Goal: Transaction & Acquisition: Register for event/course

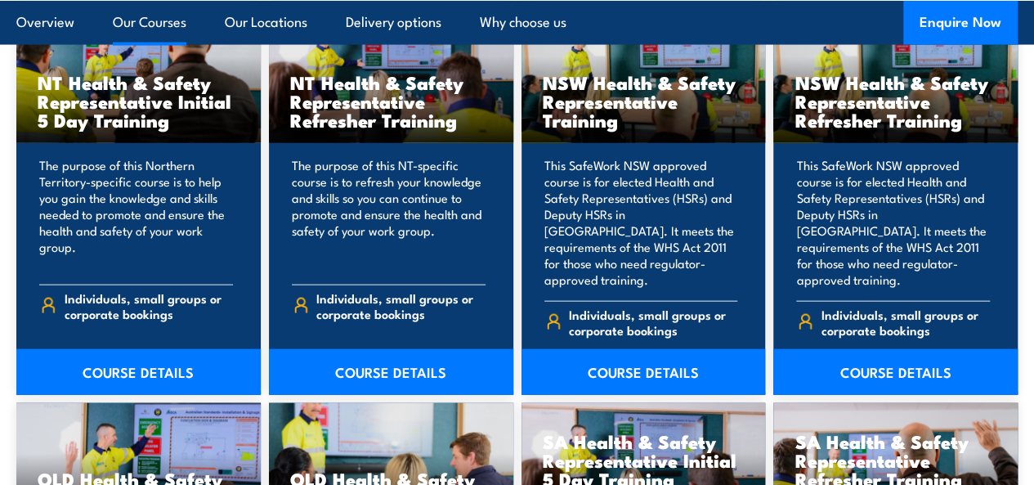
scroll to position [1721, 0]
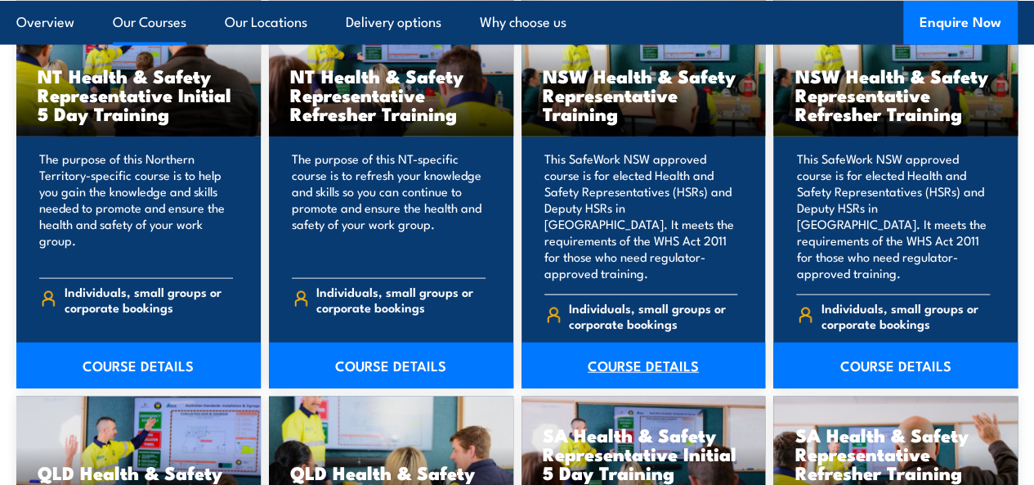
click at [610, 388] on link "COURSE DETAILS" at bounding box center [644, 366] width 244 height 46
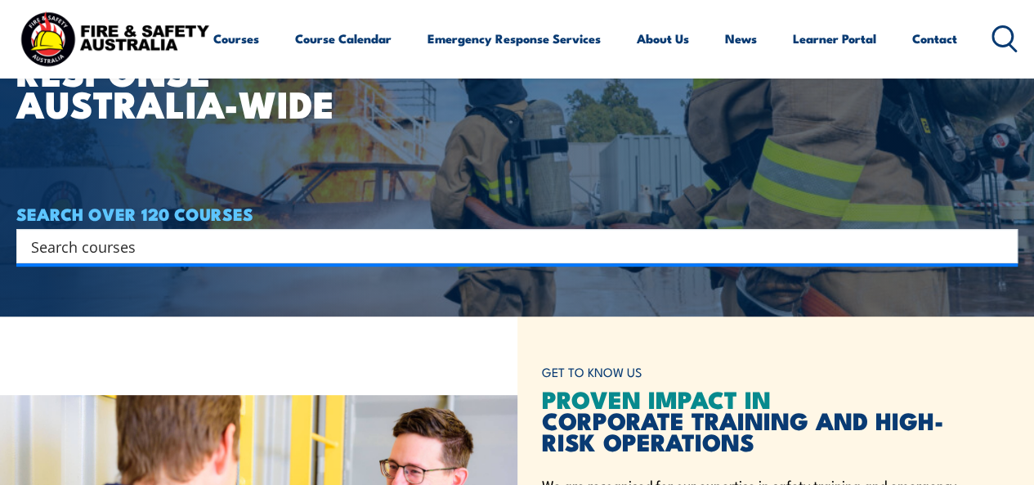
scroll to position [16, 0]
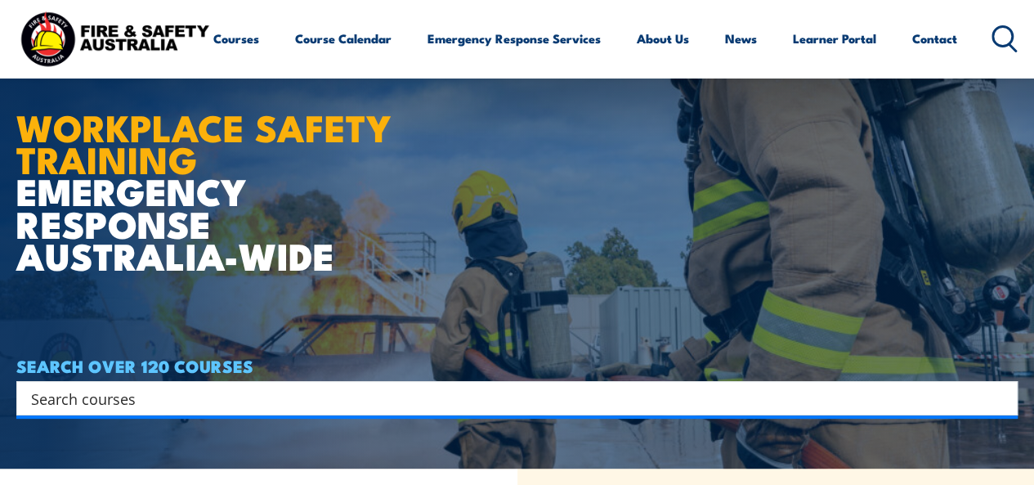
click at [992, 52] on icon at bounding box center [1005, 38] width 26 height 27
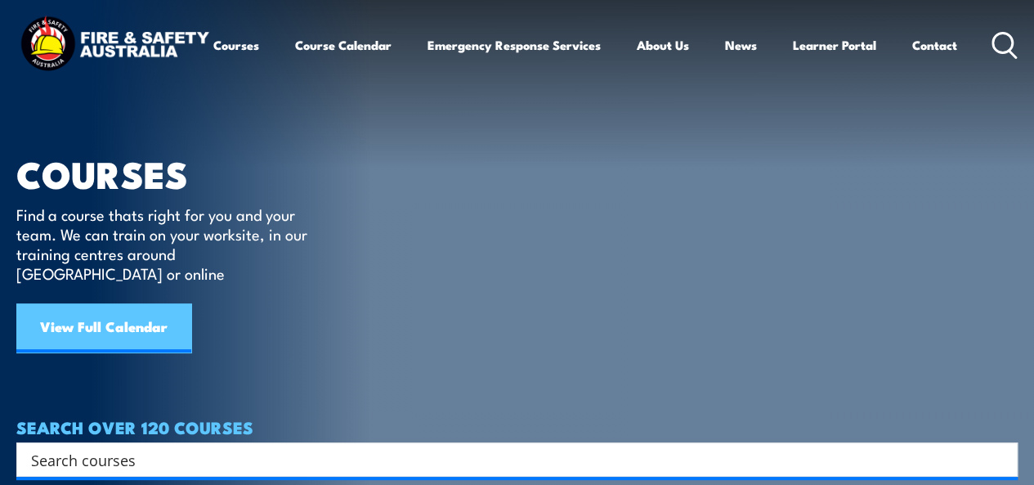
click at [70, 305] on link "View Full Calendar" at bounding box center [103, 327] width 175 height 49
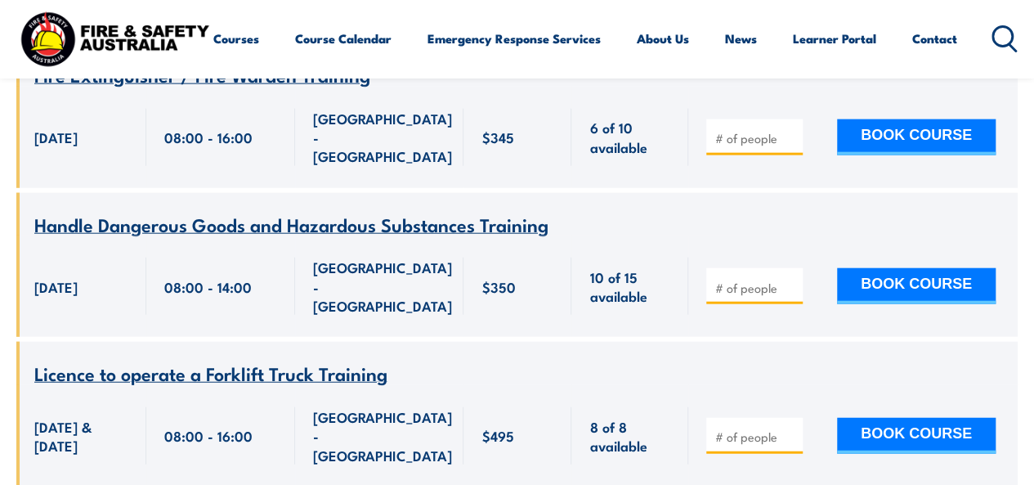
scroll to position [32889, 0]
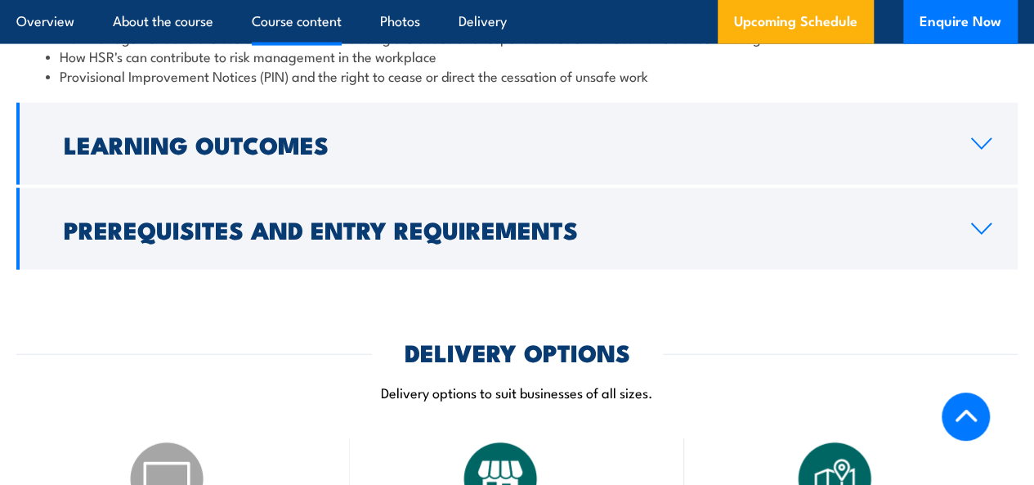
scroll to position [1832, 0]
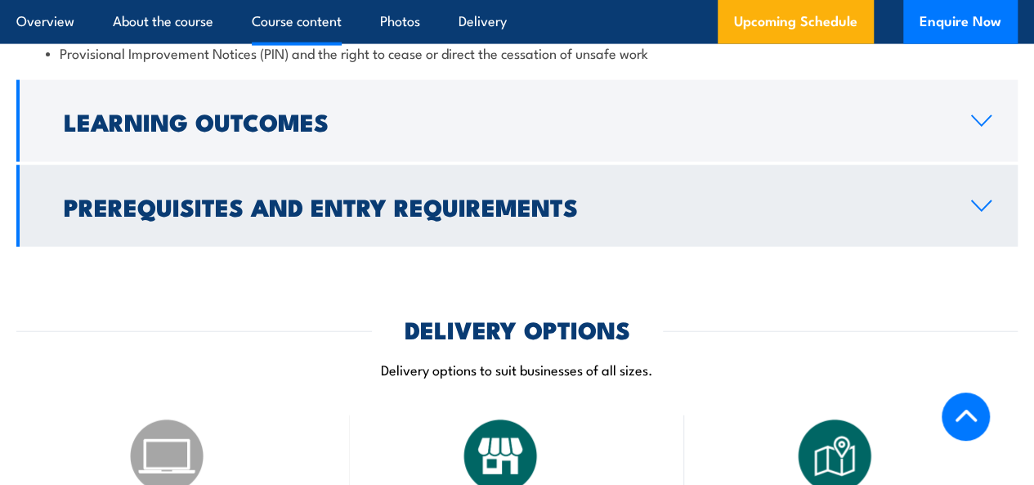
click at [984, 247] on link "Prerequisites and Entry Requirements" at bounding box center [517, 206] width 1002 height 82
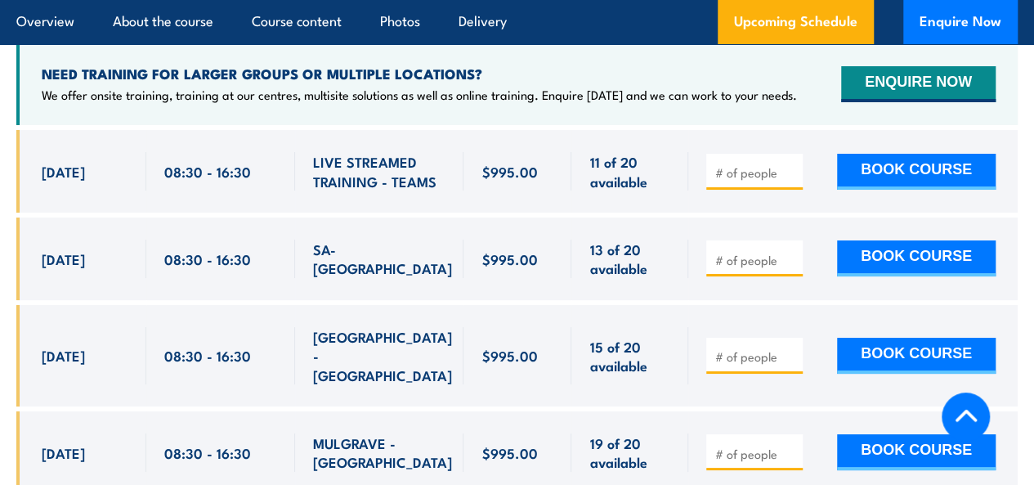
scroll to position [2959, 0]
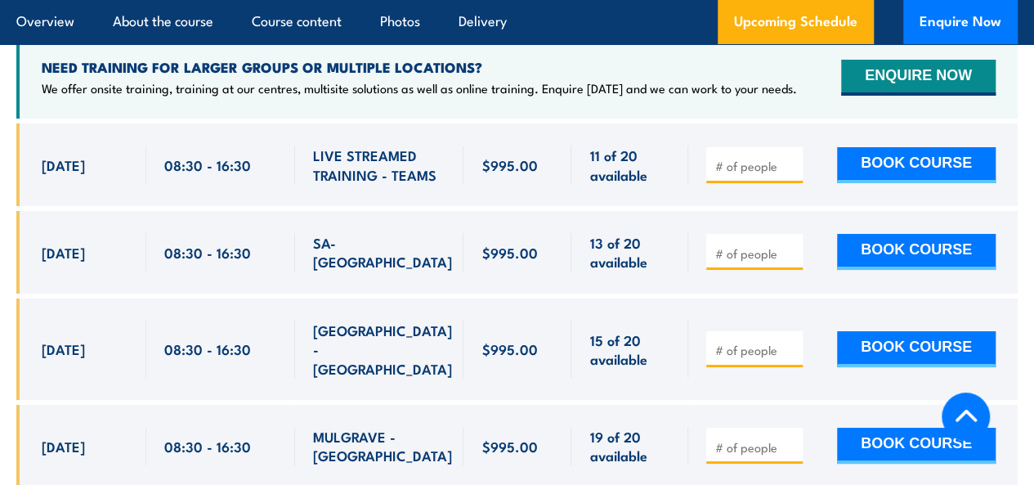
click at [775, 346] on span at bounding box center [754, 348] width 85 height 19
click at [765, 354] on input "number" at bounding box center [756, 350] width 82 height 16
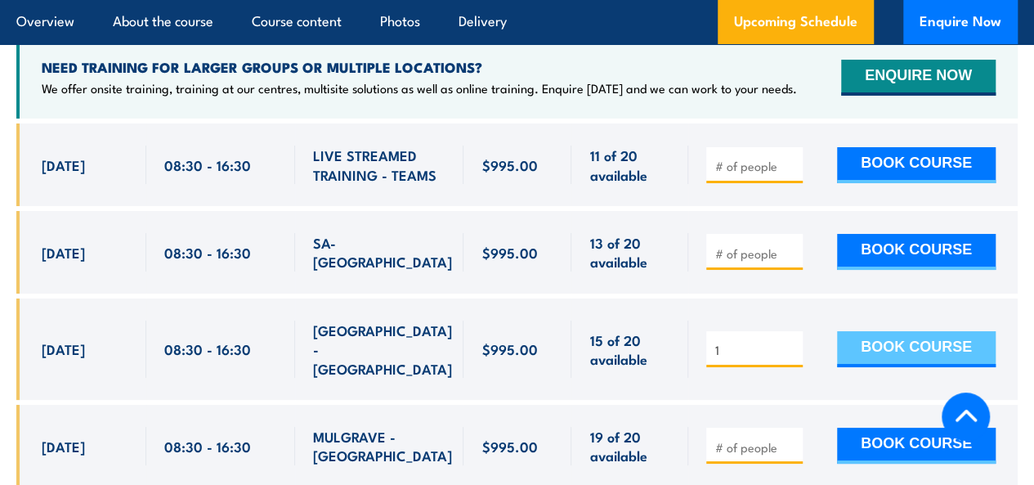
type input "1"
click at [891, 348] on button "BOOK COURSE" at bounding box center [916, 349] width 159 height 36
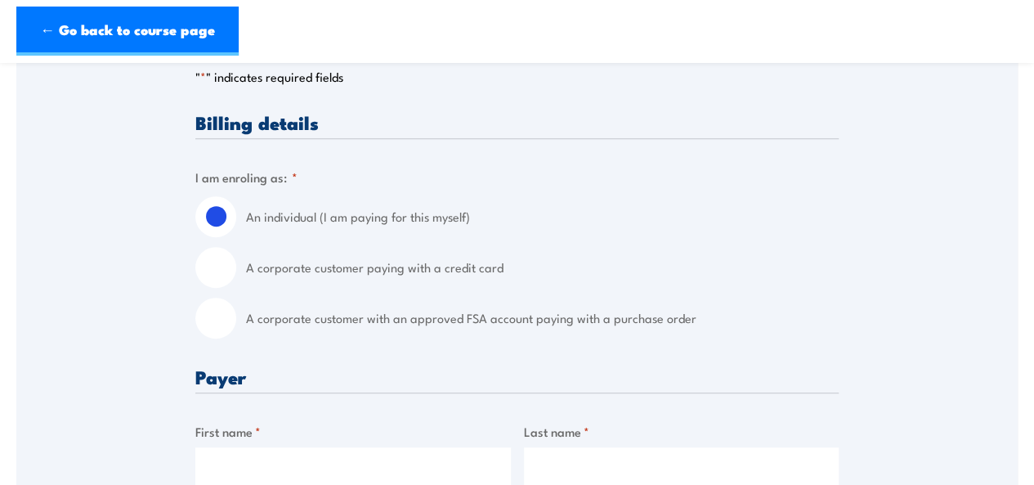
scroll to position [365, 0]
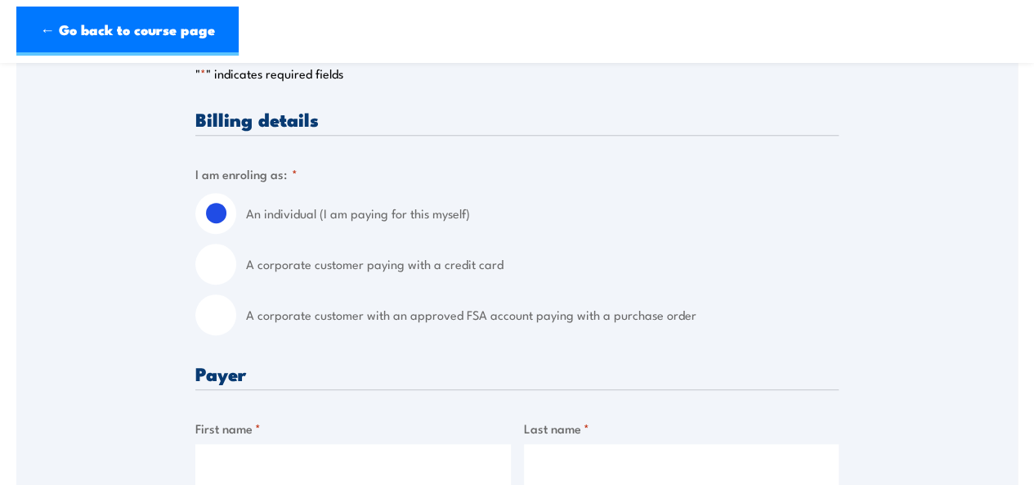
click at [232, 276] on input "A corporate customer paying with a credit card" at bounding box center [215, 264] width 41 height 41
radio input "true"
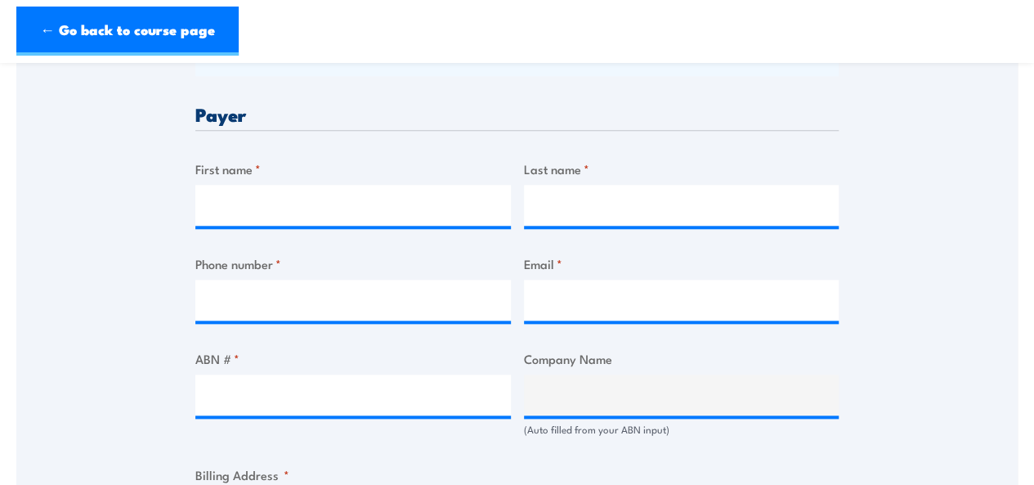
scroll to position [787, 0]
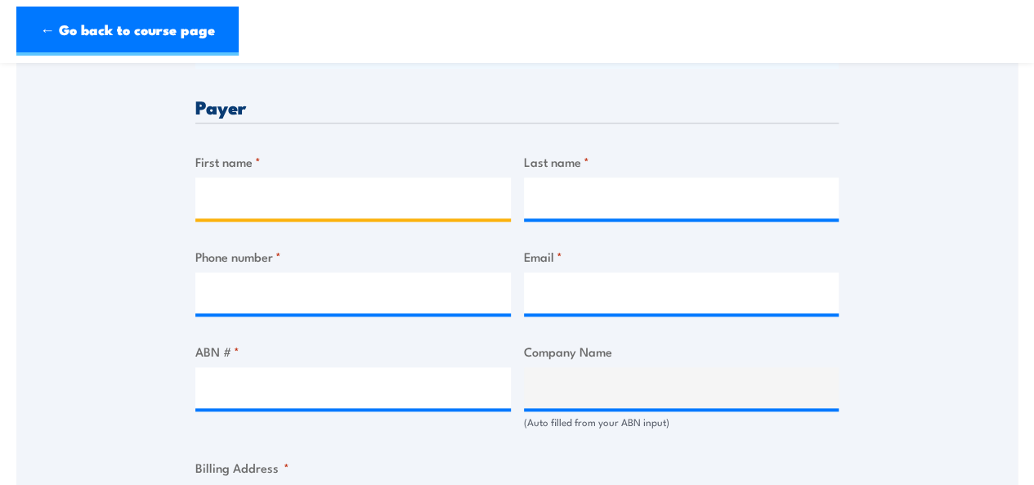
click at [211, 212] on input "First name *" at bounding box center [353, 197] width 316 height 41
type input "Michelle"
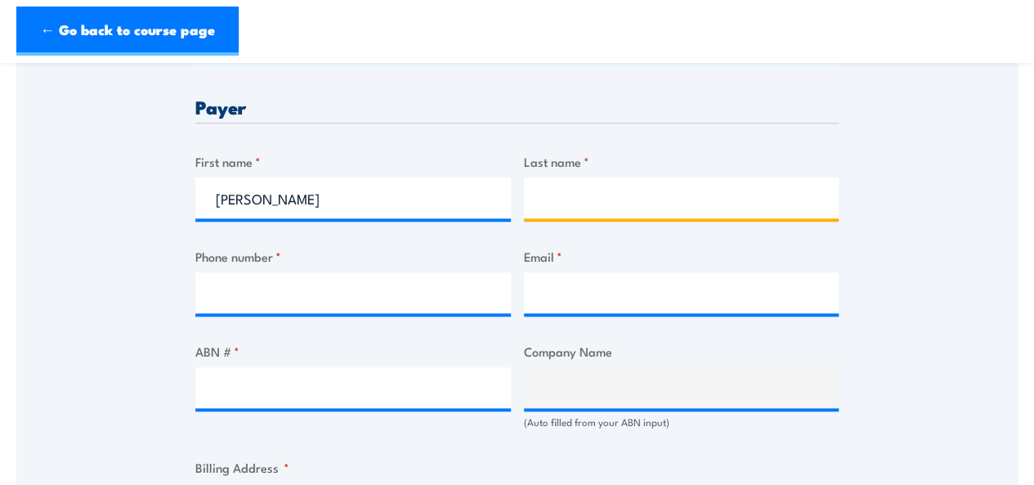
type input "Warren"
type input "0404002836"
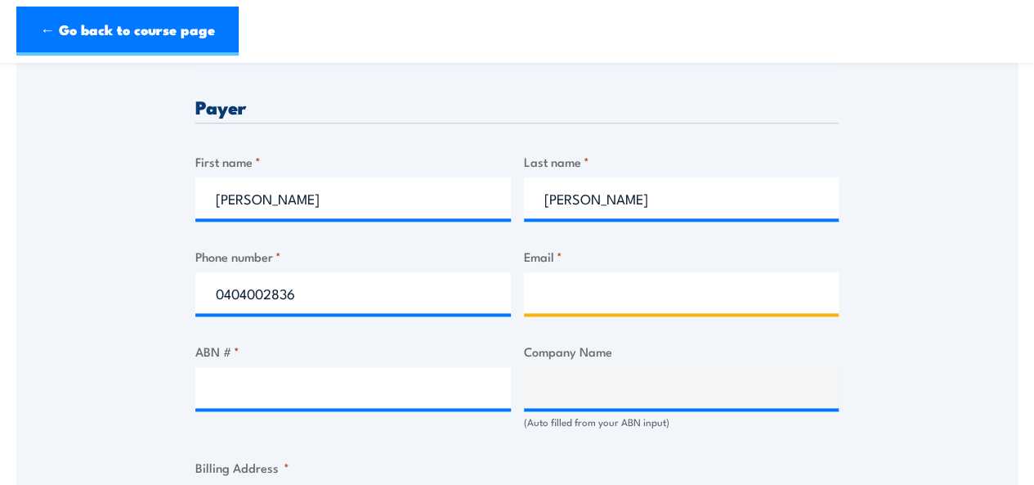
type input "michelle_warren@linfox.com"
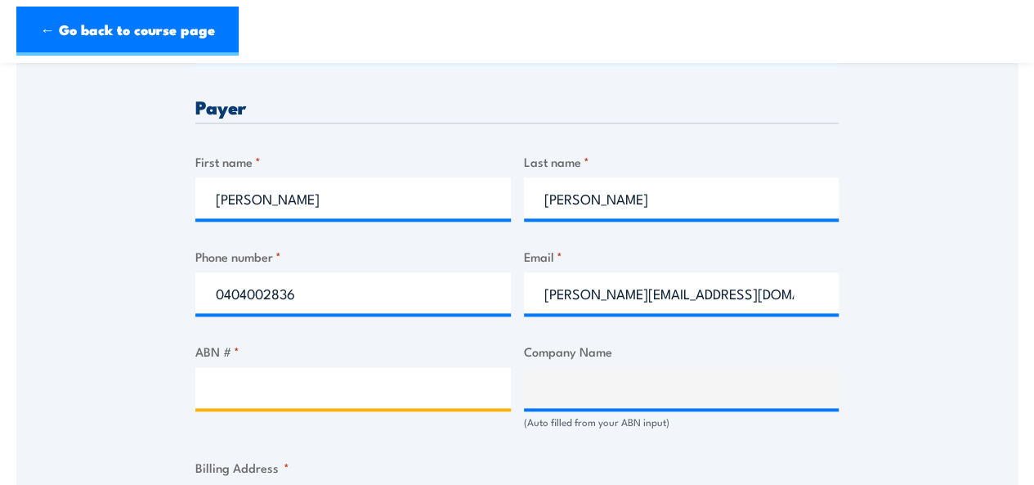
click at [277, 398] on input "ABN # *" at bounding box center [353, 387] width 316 height 41
paste input "47 004 718 647"
type input "47 004 718 647"
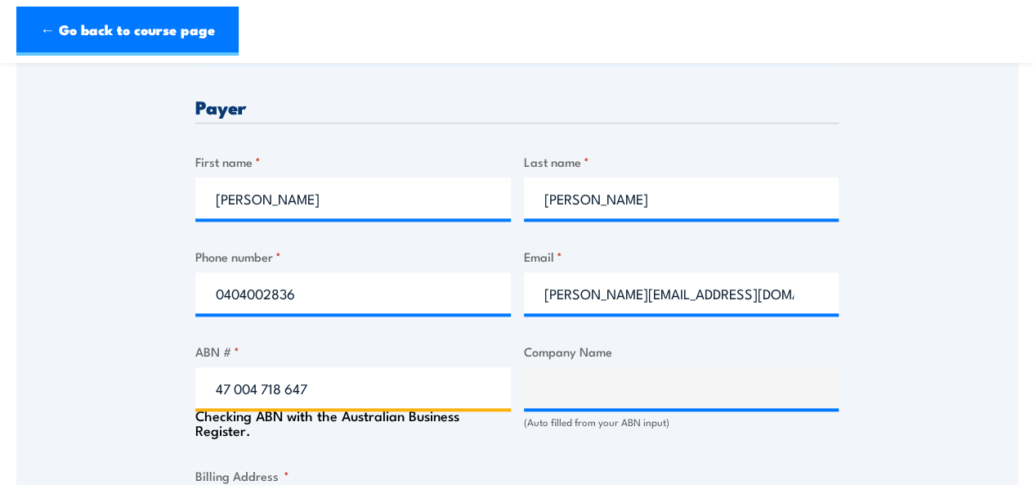
type input "LINFOX AUSTRALIA PTY LTD"
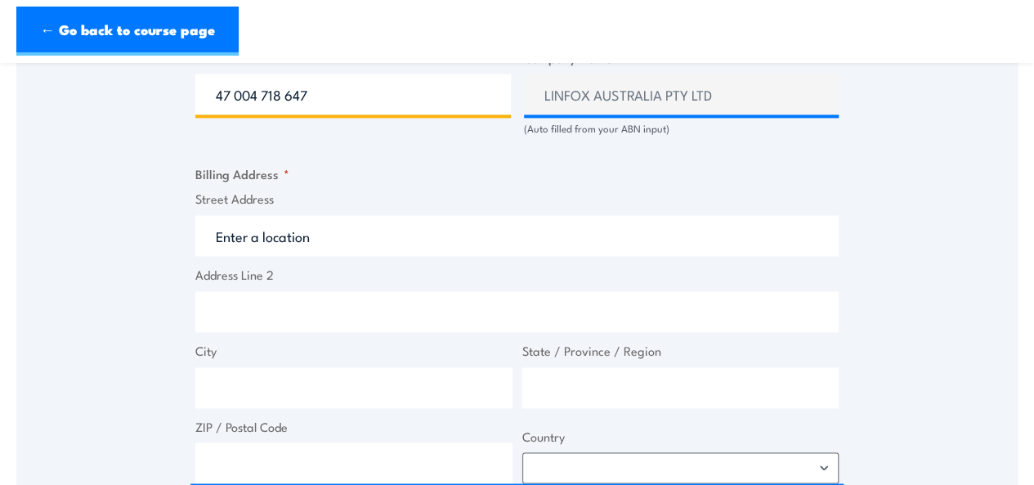
scroll to position [1146, 0]
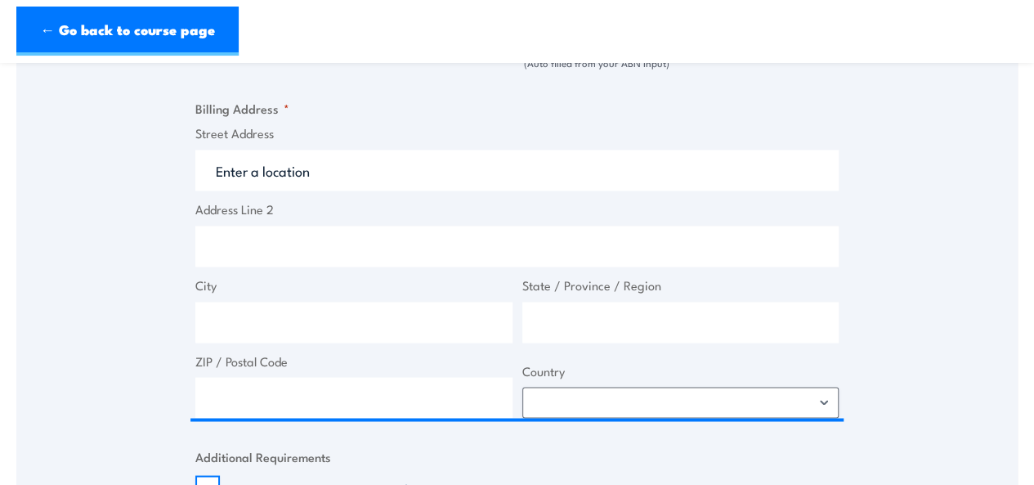
type input "47 004 718 647"
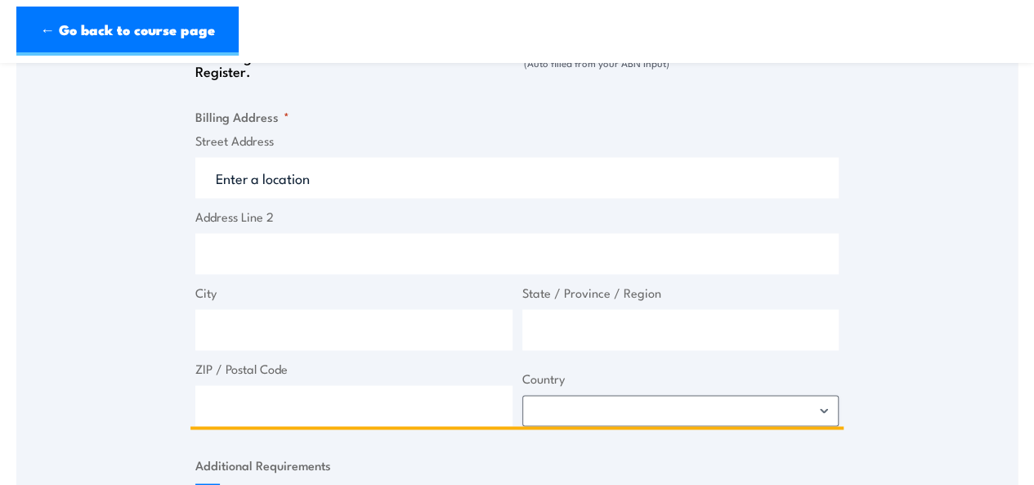
click at [235, 186] on input "Street Address" at bounding box center [516, 177] width 643 height 41
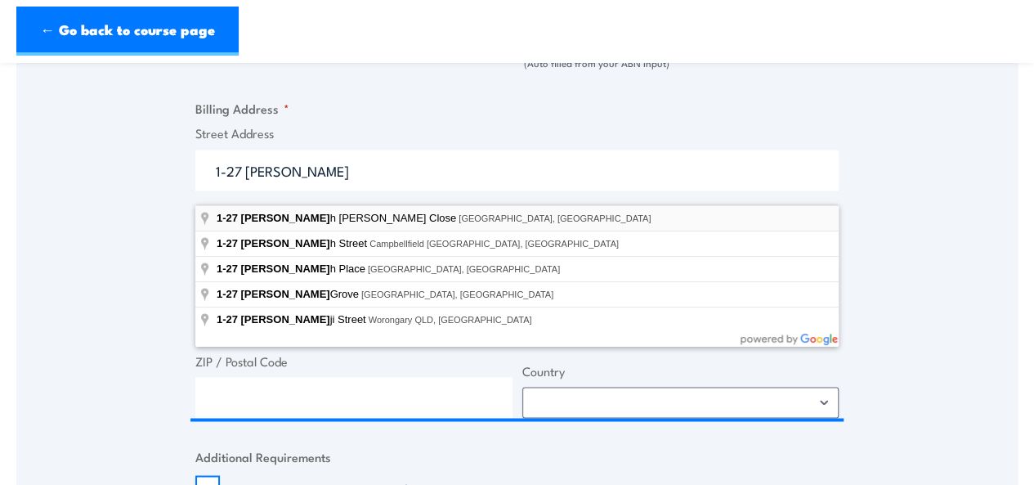
type input "1-27 Sarah Andrews Close, Erskine Park NSW, Australia"
type input "1-27 Sarah Andrews Cl"
type input "Erskine Park"
type input "New South Wales"
type input "2759"
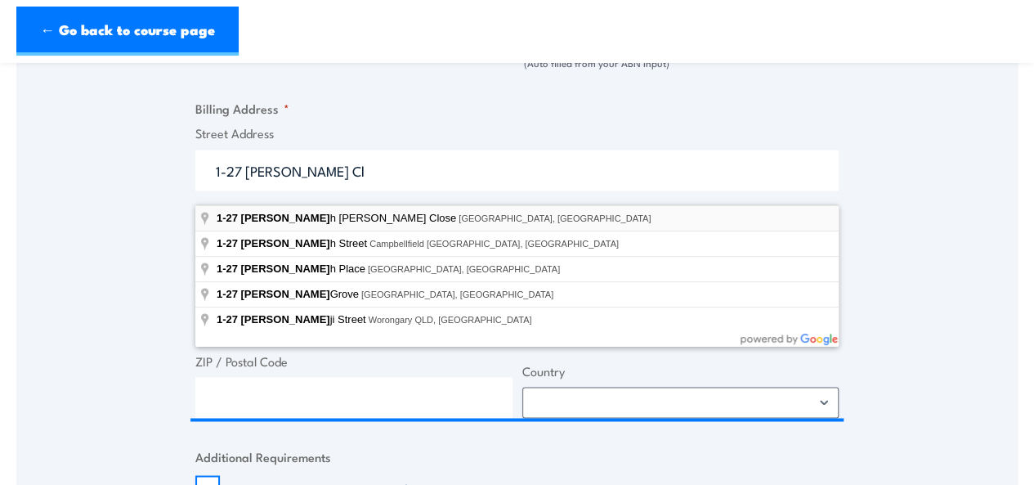
select select "Australia"
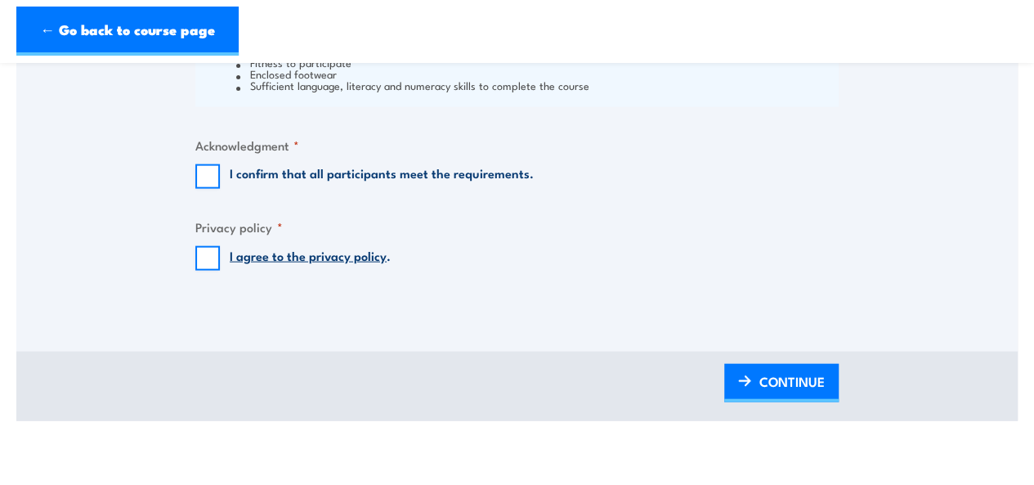
scroll to position [1738, 0]
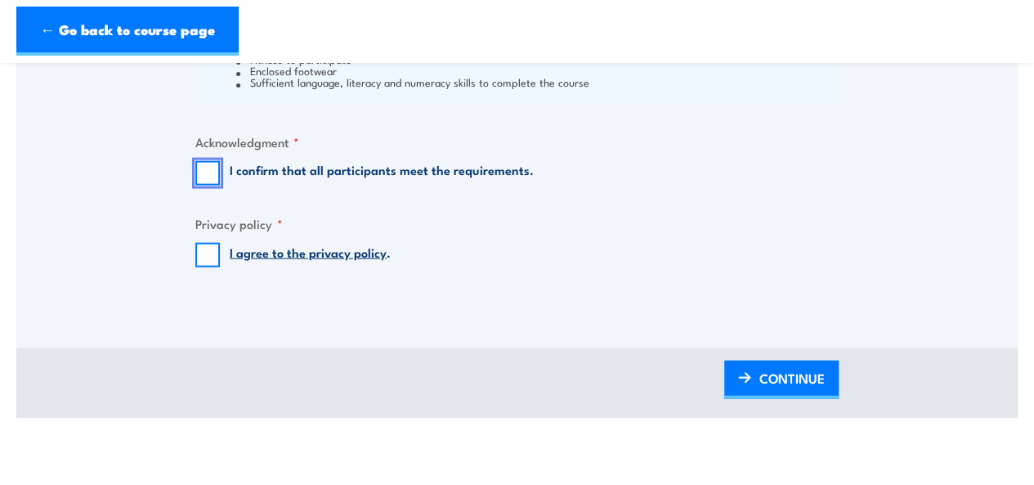
click at [217, 181] on input "I confirm that all participants meet the requirements." at bounding box center [207, 173] width 25 height 25
checkbox input "true"
click at [204, 267] on input "I agree to the privacy policy ." at bounding box center [207, 255] width 25 height 25
checkbox input "true"
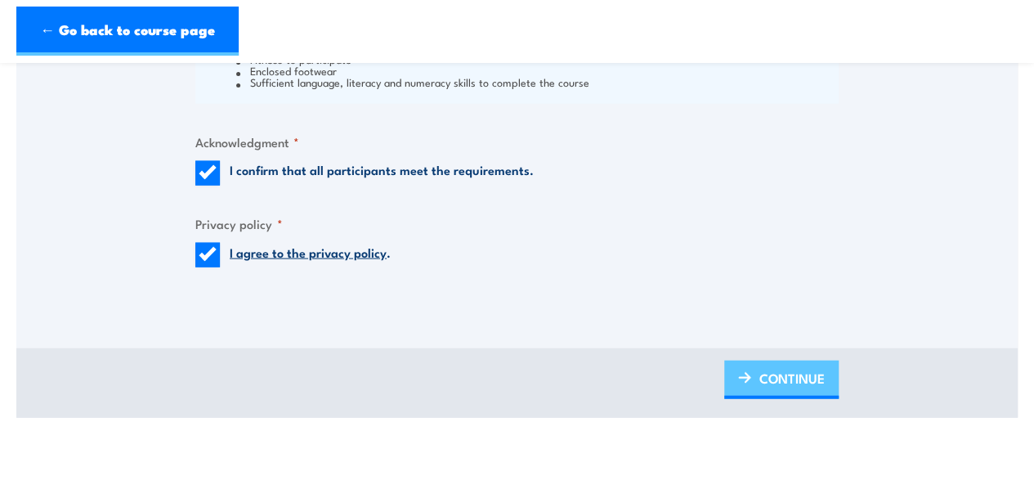
click at [764, 392] on span "CONTINUE" at bounding box center [792, 377] width 65 height 43
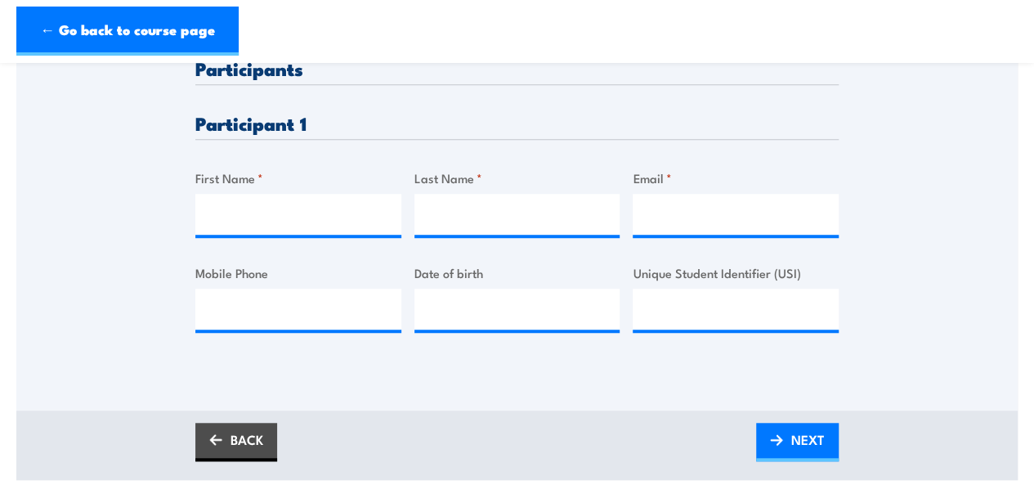
scroll to position [469, 0]
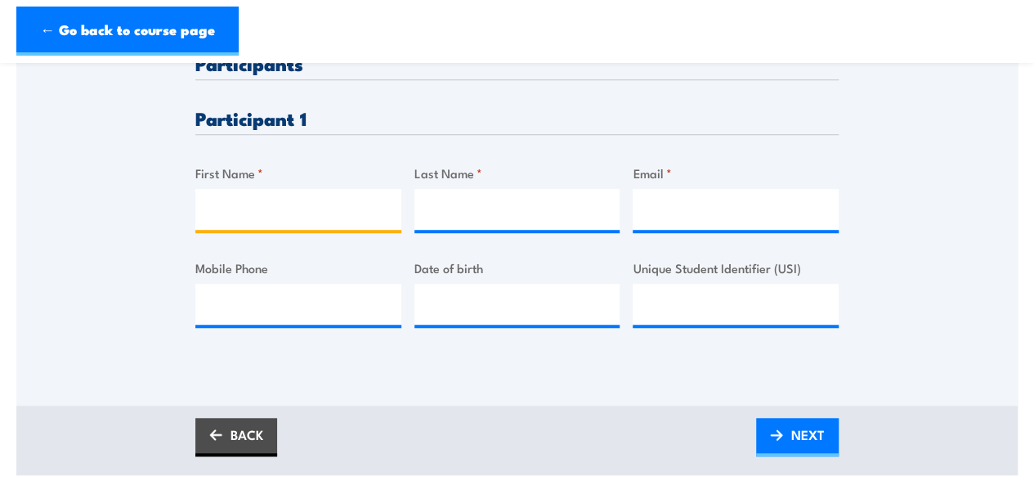
click at [339, 230] on input "First Name *" at bounding box center [298, 209] width 206 height 41
type input "j"
type input "Jorge"
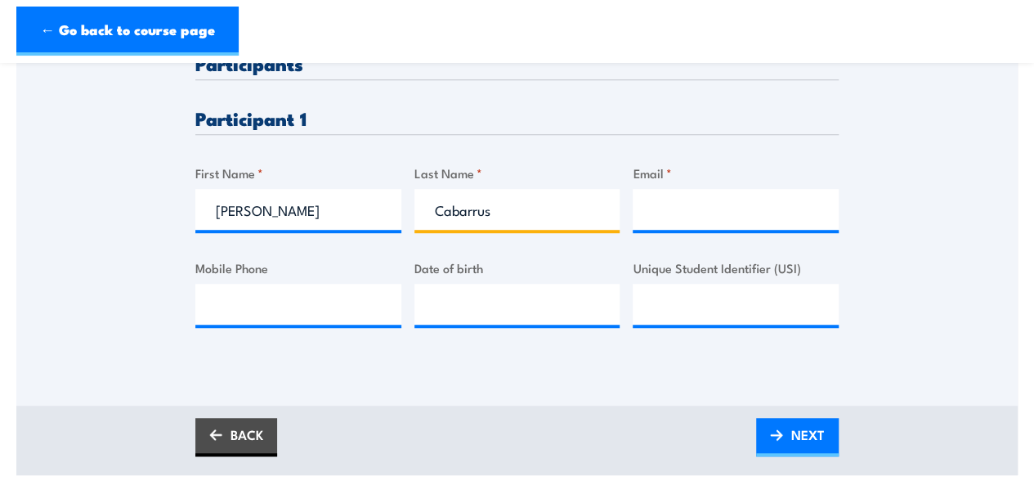
type input "Cabarrus"
click at [641, 217] on input "Email *" at bounding box center [736, 209] width 206 height 41
paste input "donna_meurs@linfox.com"
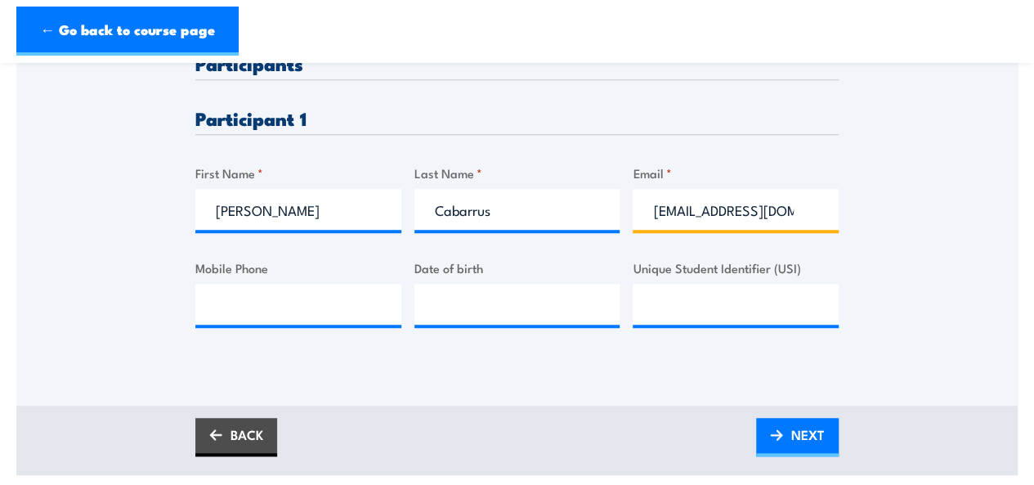
scroll to position [0, 13]
type input "donna_meurs@linfox.com"
click at [800, 442] on span "NEXT" at bounding box center [808, 434] width 34 height 43
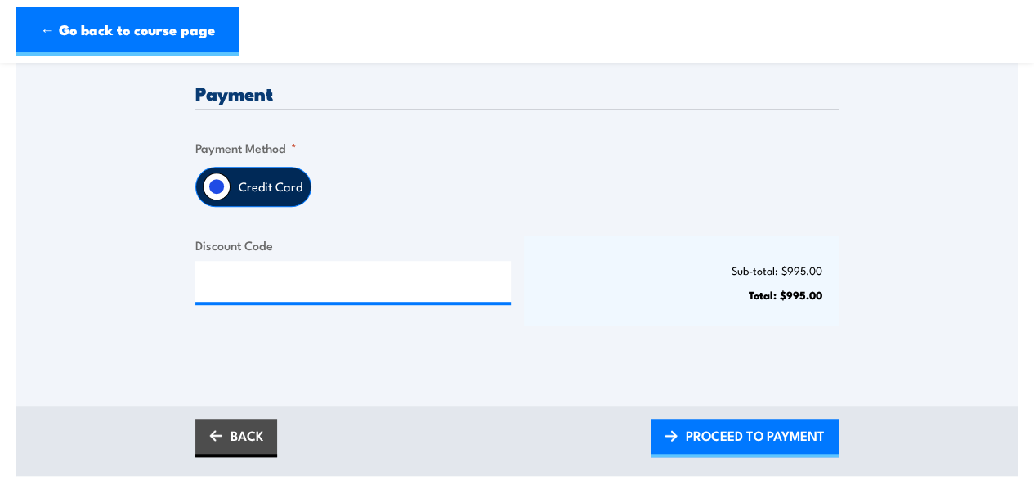
scroll to position [417, 0]
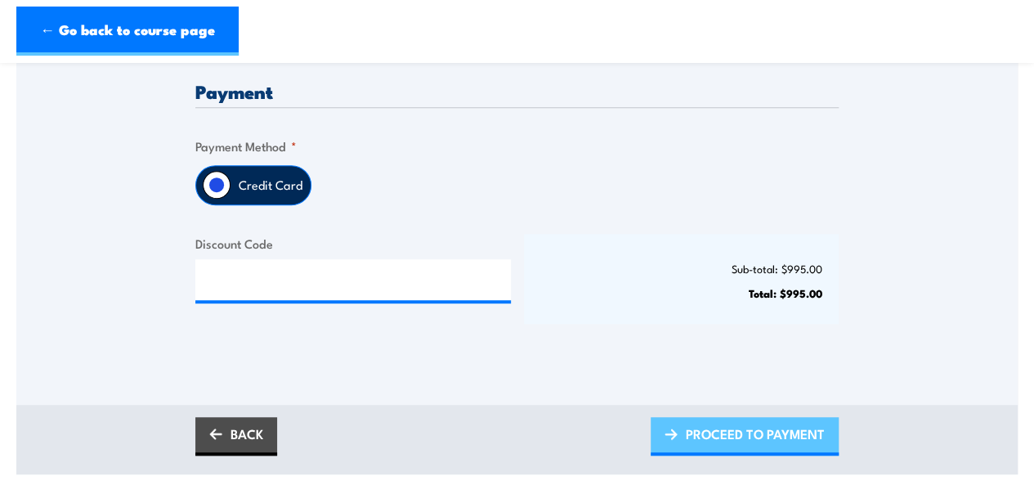
click at [744, 446] on span "PROCEED TO PAYMENT" at bounding box center [755, 433] width 139 height 43
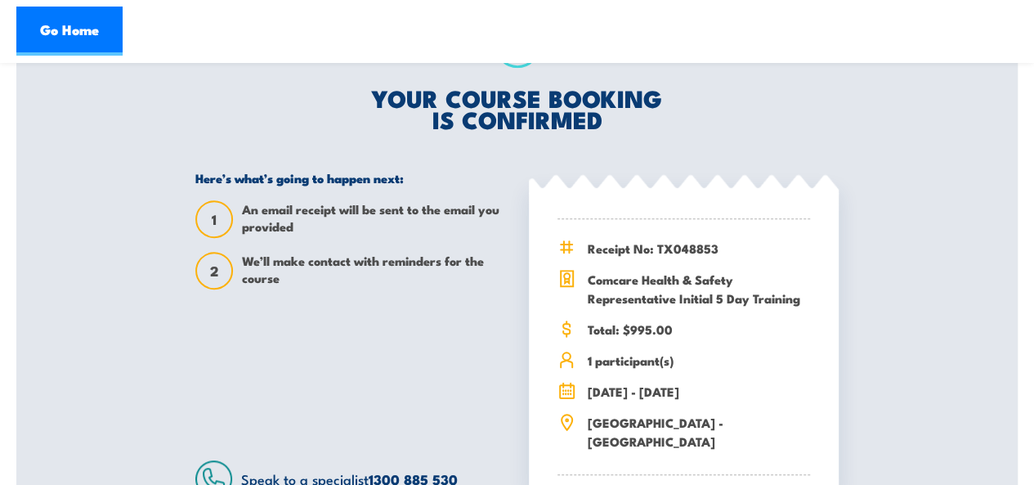
scroll to position [438, 0]
